Goal: Navigation & Orientation: Find specific page/section

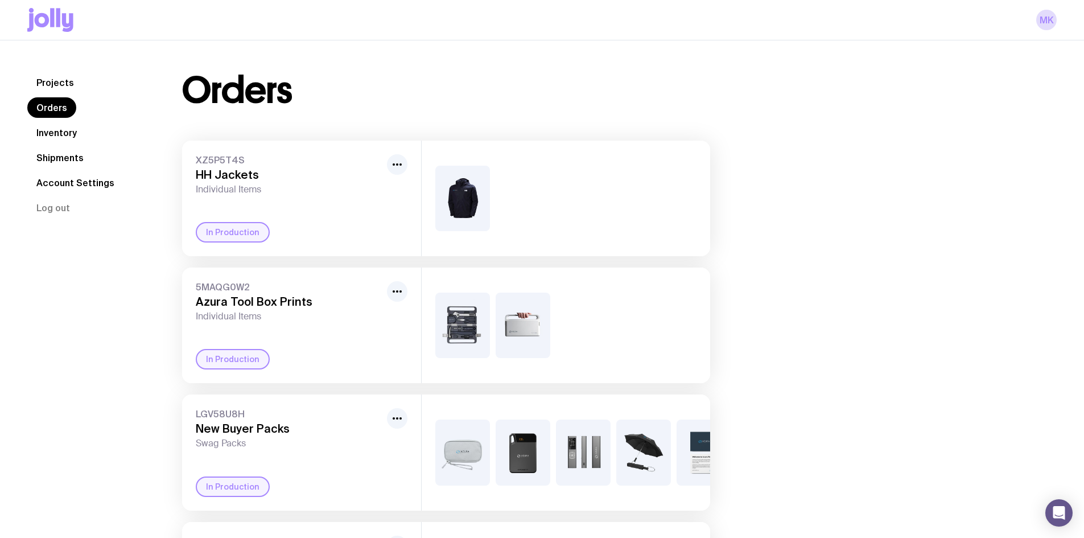
click at [83, 143] on nav "Projects Orders Inventory Shipments Account Settings Log out" at bounding box center [91, 145] width 128 height 146
click at [68, 131] on link "Inventory" at bounding box center [56, 132] width 59 height 20
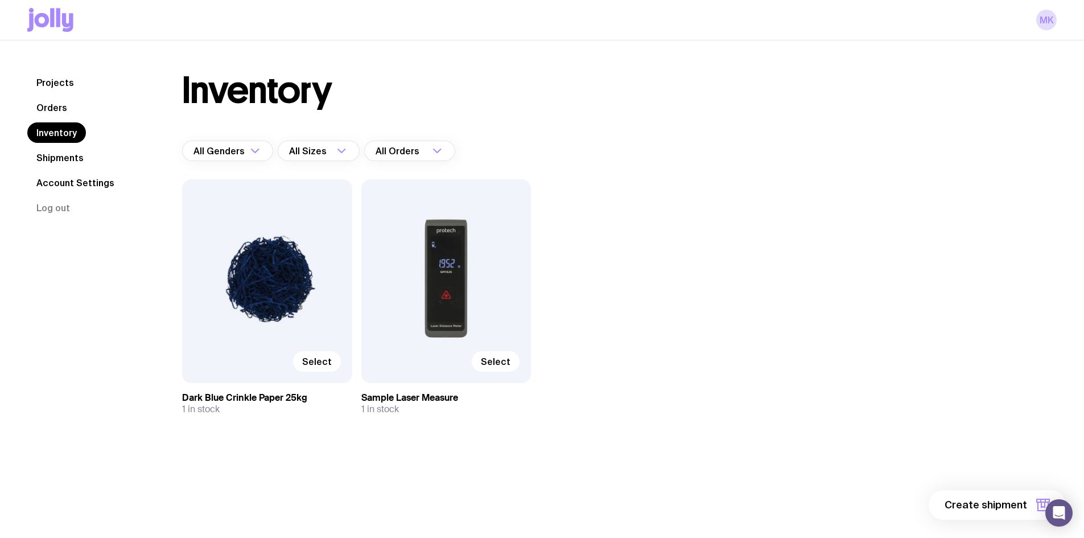
click at [58, 165] on link "Shipments" at bounding box center [59, 157] width 65 height 20
